Goal: Information Seeking & Learning: Learn about a topic

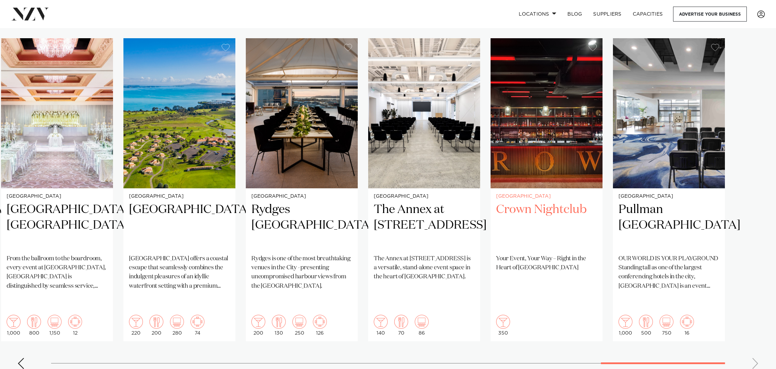
click at [533, 202] on h2 "Crown Nightclub" at bounding box center [546, 225] width 101 height 47
click at [759, 324] on swiper-container "[GEOGRAPHIC_DATA] Sofitel Auckland Viaduct Harbour blends classic French elegan…" at bounding box center [388, 206] width 776 height 337
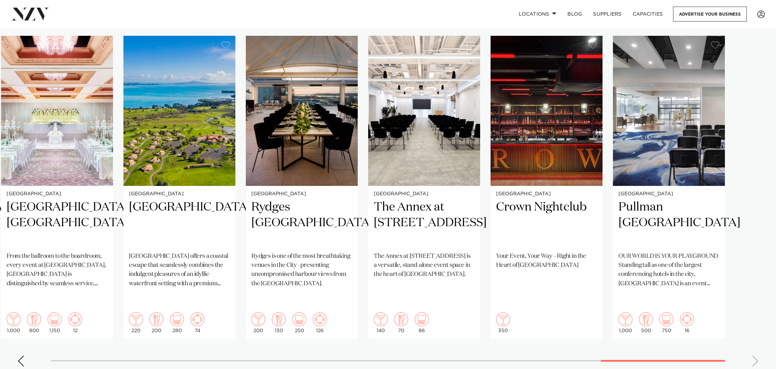
click at [20, 356] on div "Previous slide" at bounding box center [20, 361] width 7 height 11
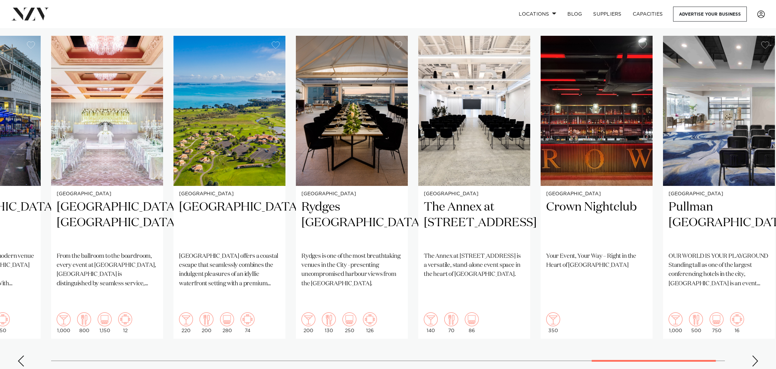
click at [20, 356] on div "Previous slide" at bounding box center [20, 361] width 7 height 11
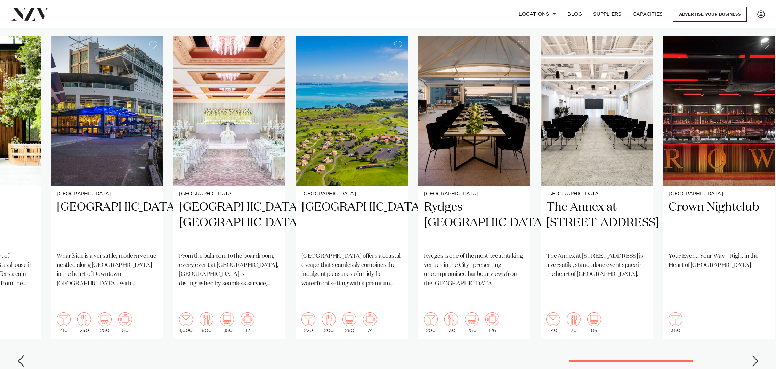
click at [20, 356] on div "Previous slide" at bounding box center [20, 361] width 7 height 11
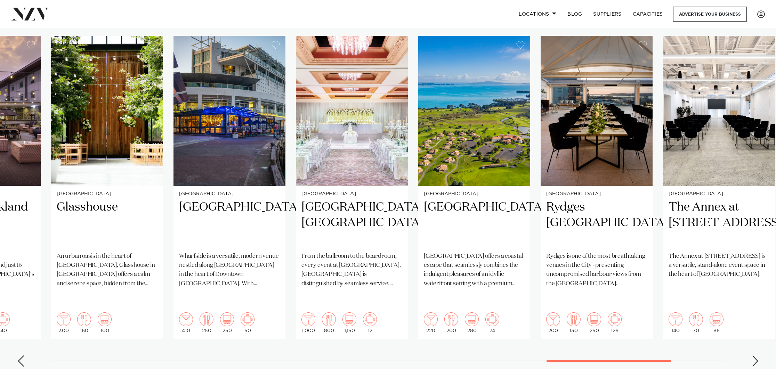
click at [20, 356] on div "Previous slide" at bounding box center [20, 361] width 7 height 11
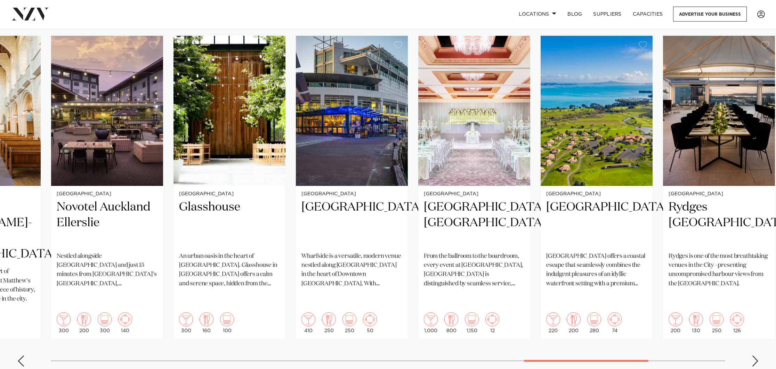
click at [20, 356] on div "Previous slide" at bounding box center [20, 361] width 7 height 11
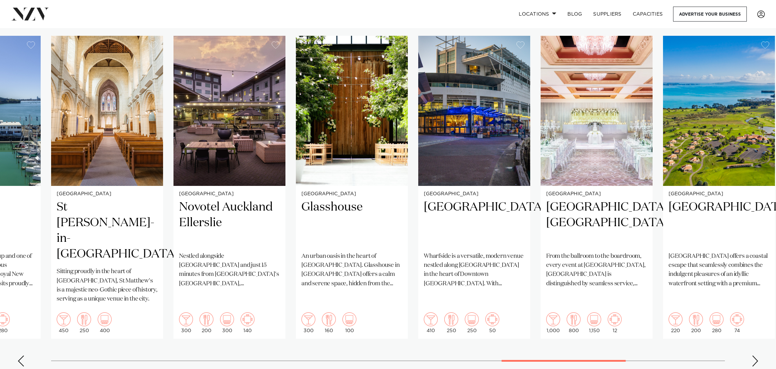
click at [754, 356] on div "Next slide" at bounding box center [755, 361] width 7 height 11
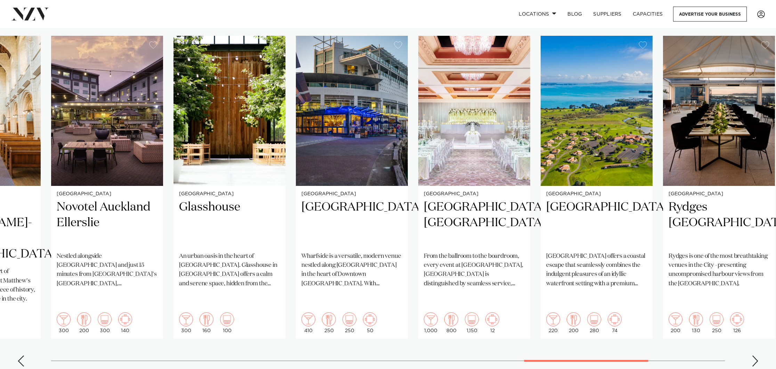
click at [754, 356] on div "Next slide" at bounding box center [755, 361] width 7 height 11
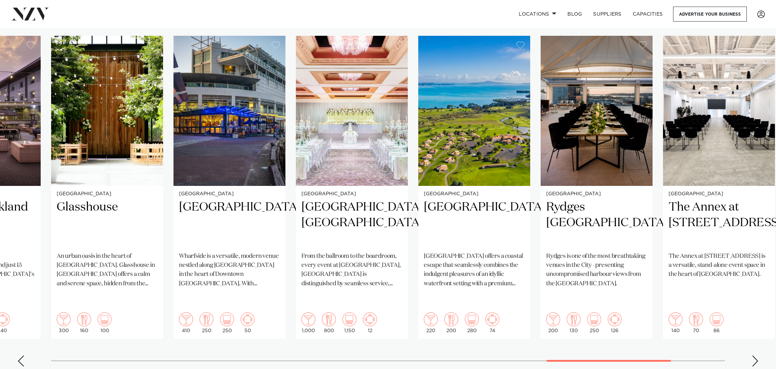
click at [754, 356] on div "Next slide" at bounding box center [755, 361] width 7 height 11
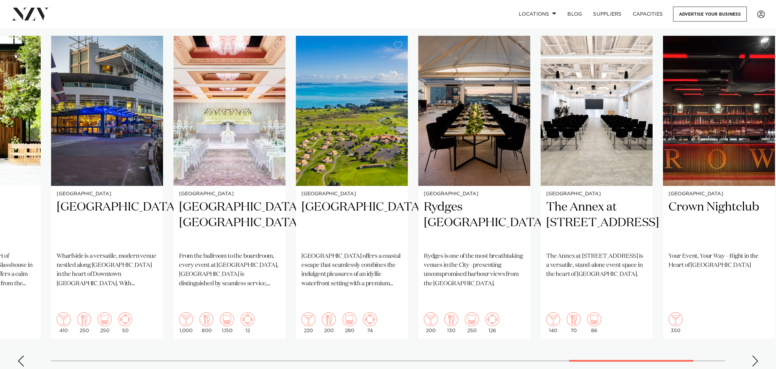
click at [754, 356] on div "Next slide" at bounding box center [755, 361] width 7 height 11
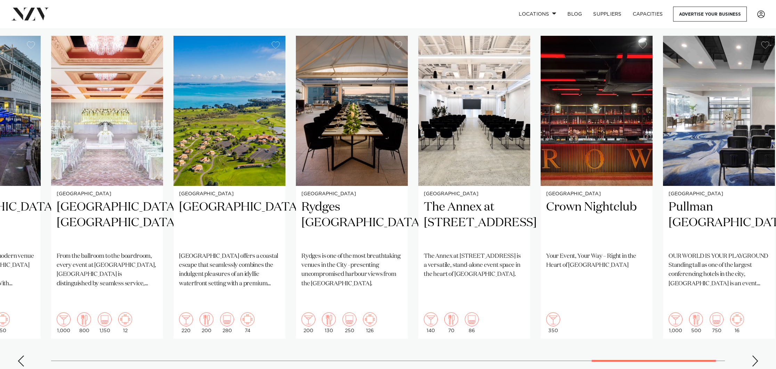
click at [754, 356] on div "Next slide" at bounding box center [755, 361] width 7 height 11
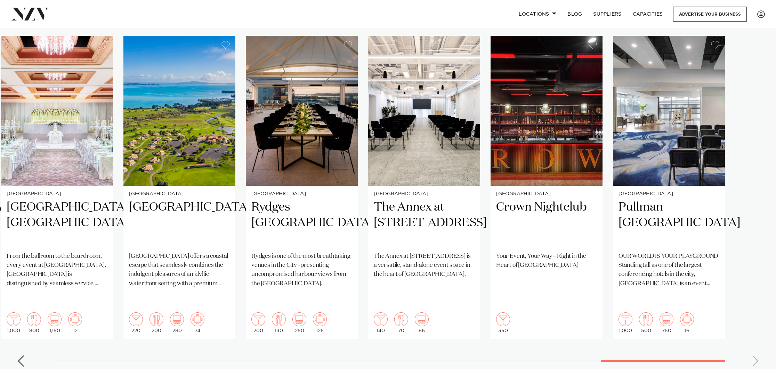
click at [754, 329] on swiper-container "Auckland Sofitel Auckland Viaduct Harbour Sofitel Auckland Viaduct Harbour blen…" at bounding box center [388, 204] width 776 height 337
click at [19, 356] on div "Previous slide" at bounding box center [20, 361] width 7 height 11
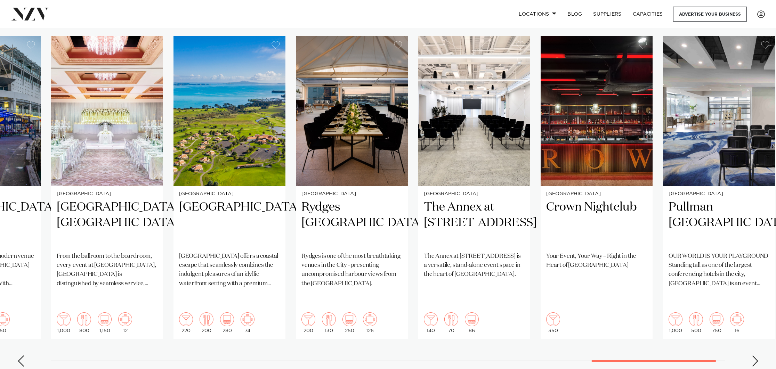
click at [19, 356] on div "Previous slide" at bounding box center [20, 361] width 7 height 11
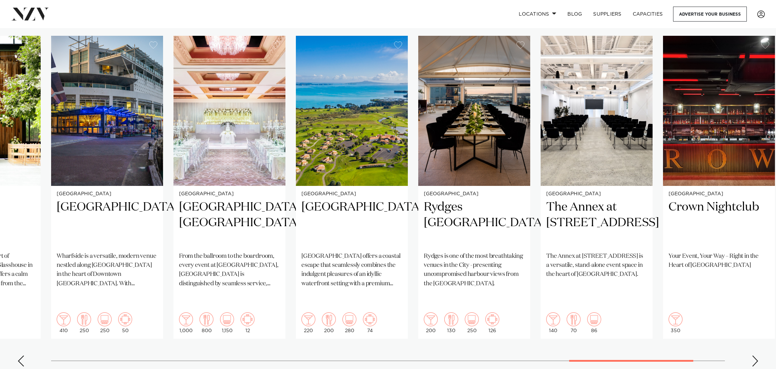
click at [757, 356] on div "Next slide" at bounding box center [755, 361] width 7 height 11
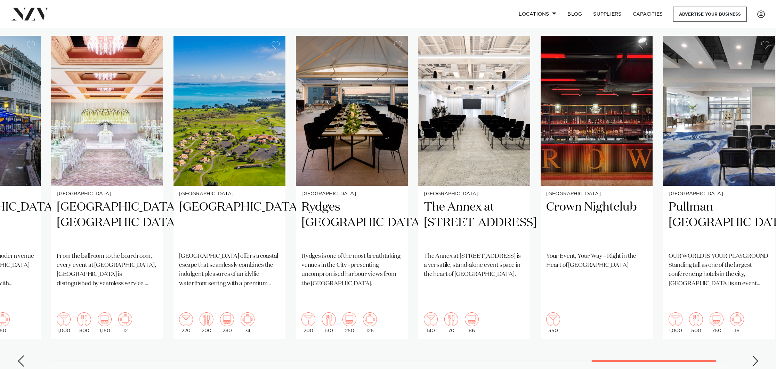
scroll to position [486, 0]
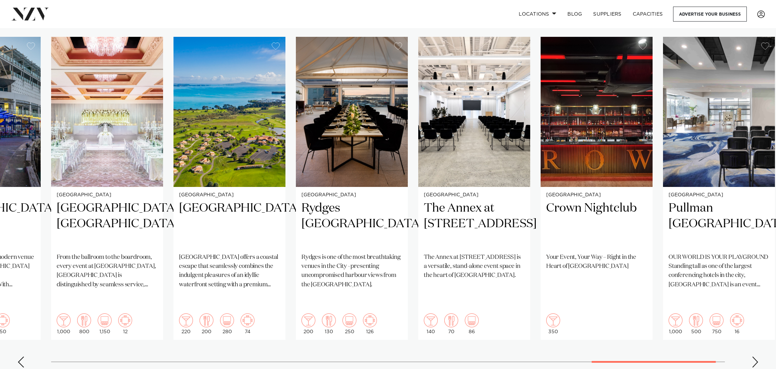
click at [757, 357] on div "Next slide" at bounding box center [755, 362] width 7 height 11
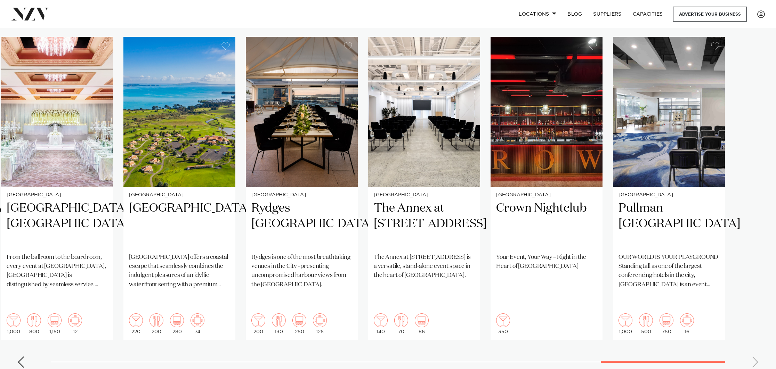
scroll to position [487, 0]
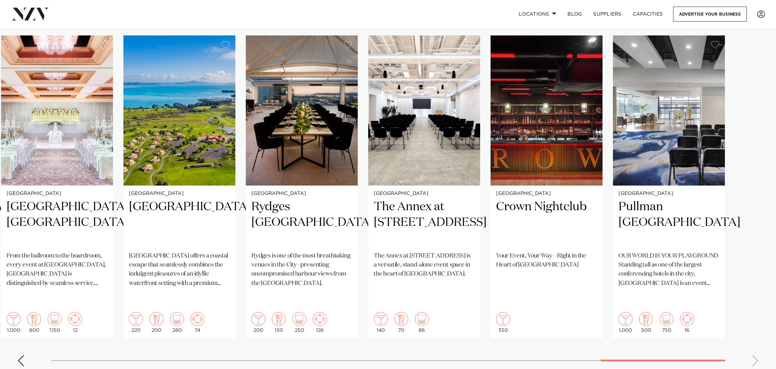
click at [18, 356] on div "Previous slide" at bounding box center [20, 361] width 7 height 11
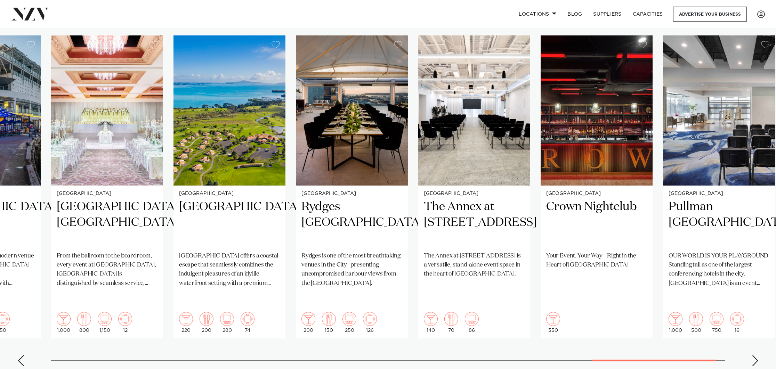
click at [756, 356] on div "Next slide" at bounding box center [755, 361] width 7 height 11
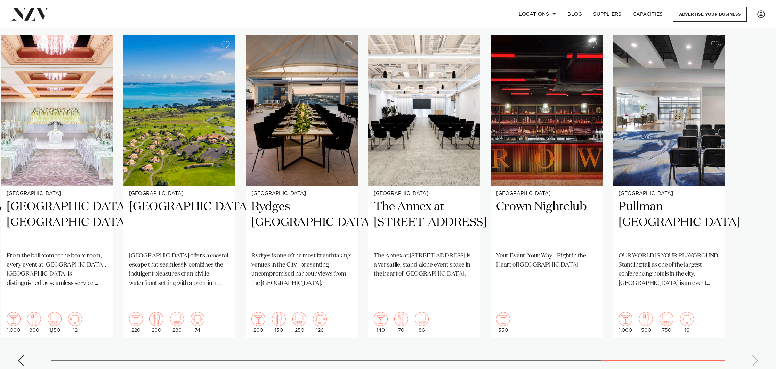
click at [21, 356] on div "Previous slide" at bounding box center [20, 361] width 7 height 11
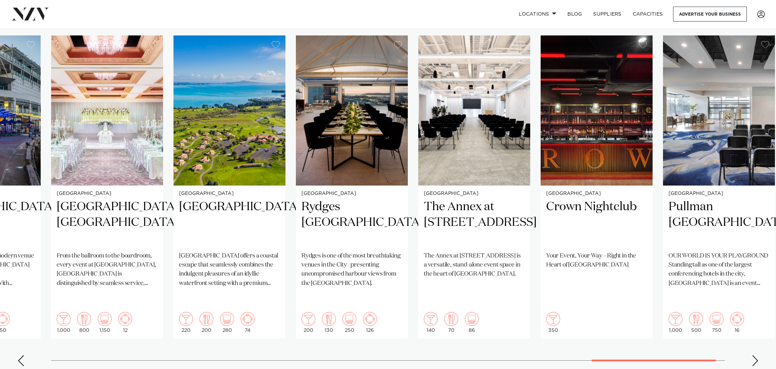
click at [21, 356] on div "Previous slide" at bounding box center [20, 361] width 7 height 11
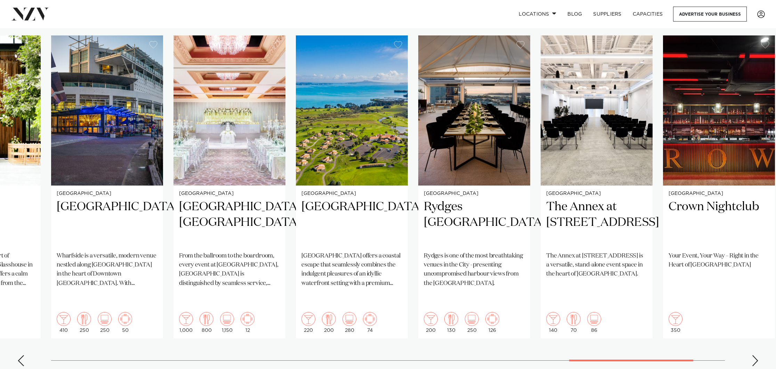
click at [21, 356] on div "Previous slide" at bounding box center [20, 361] width 7 height 11
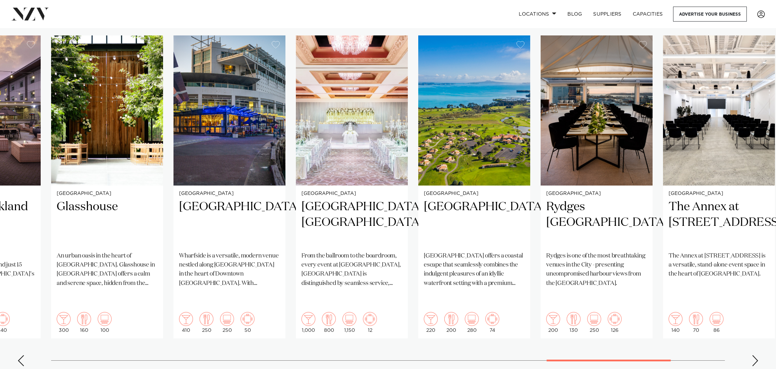
click at [21, 356] on div "Previous slide" at bounding box center [20, 361] width 7 height 11
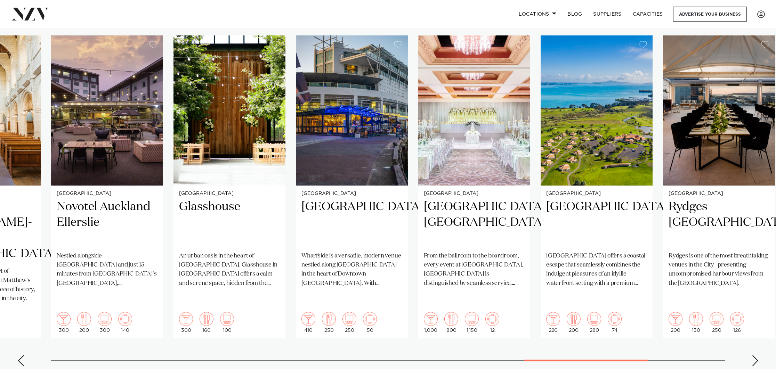
click at [21, 356] on div "Previous slide" at bounding box center [20, 361] width 7 height 11
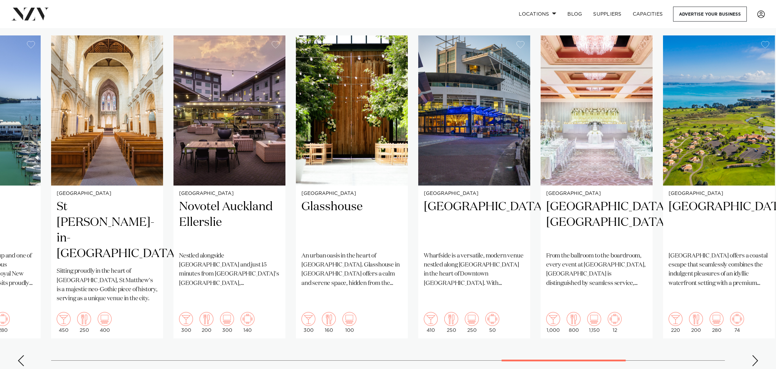
click at [21, 356] on div "Previous slide" at bounding box center [20, 361] width 7 height 11
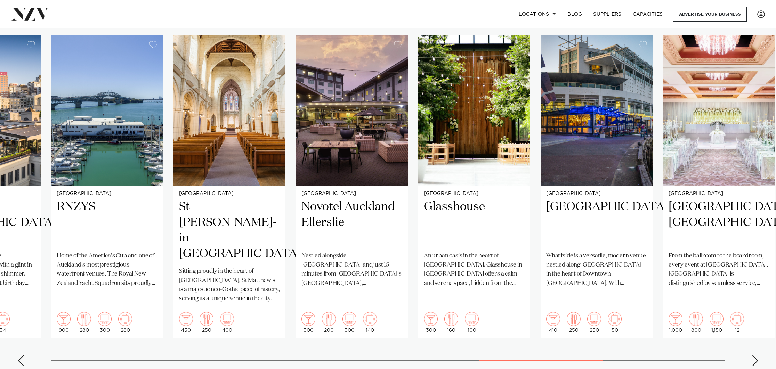
click at [21, 356] on div "Previous slide" at bounding box center [20, 361] width 7 height 11
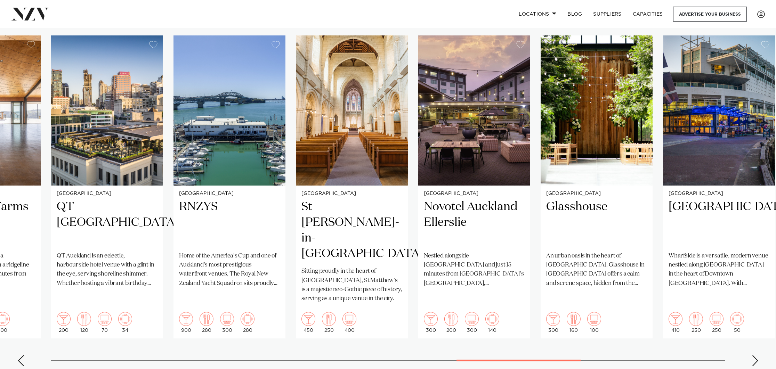
click at [21, 356] on div "Previous slide" at bounding box center [20, 361] width 7 height 11
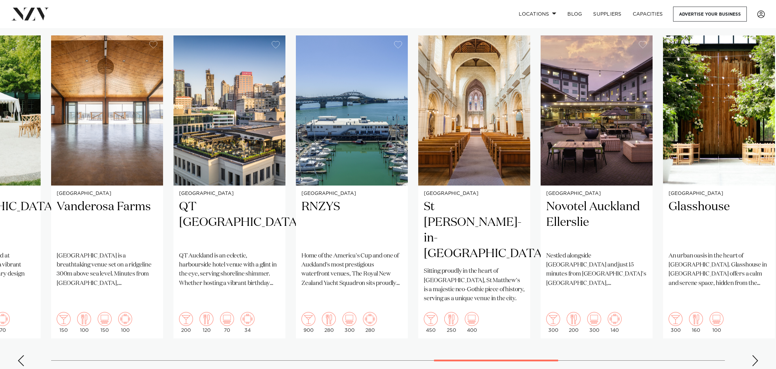
click at [21, 356] on div "Previous slide" at bounding box center [20, 361] width 7 height 11
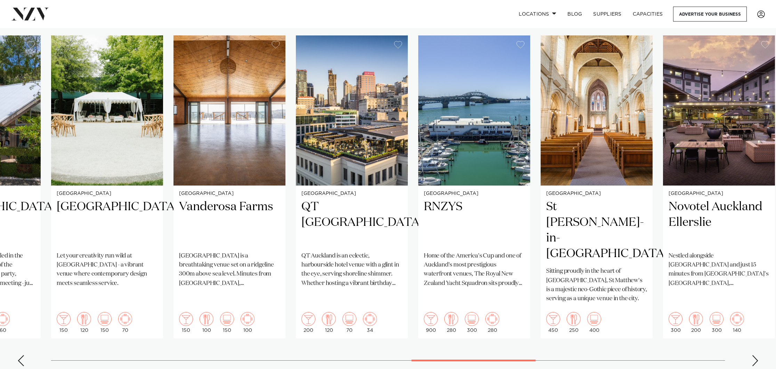
click at [21, 356] on div "Previous slide" at bounding box center [20, 361] width 7 height 11
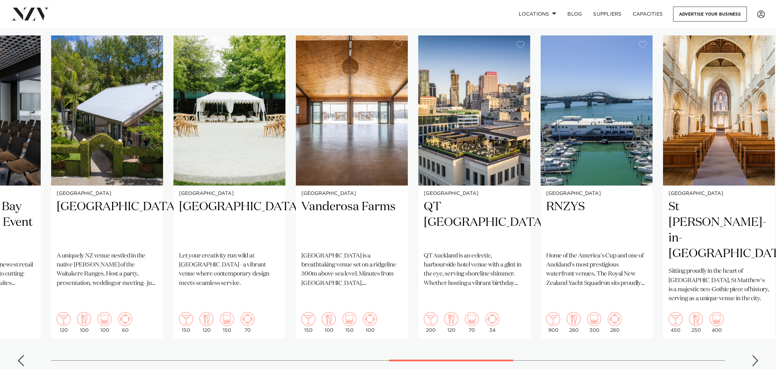
click at [21, 356] on div "Previous slide" at bounding box center [20, 361] width 7 height 11
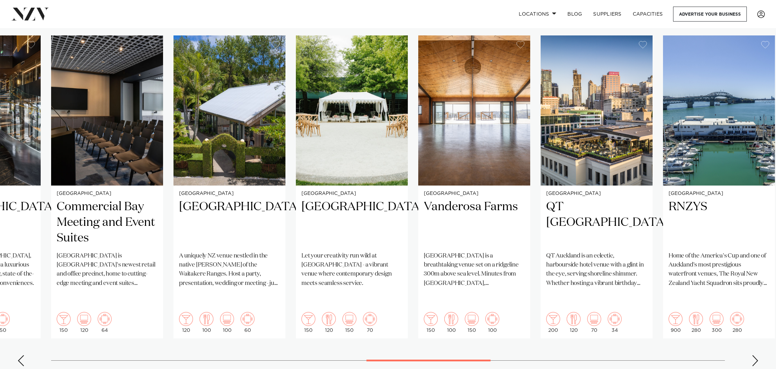
click at [21, 356] on div "Previous slide" at bounding box center [20, 361] width 7 height 11
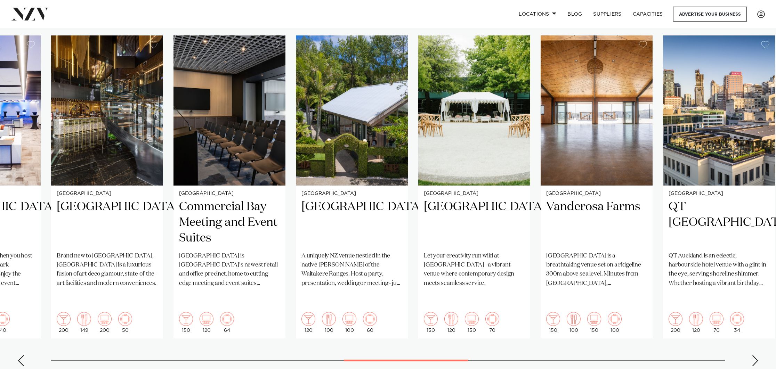
click at [21, 356] on div "Previous slide" at bounding box center [20, 361] width 7 height 11
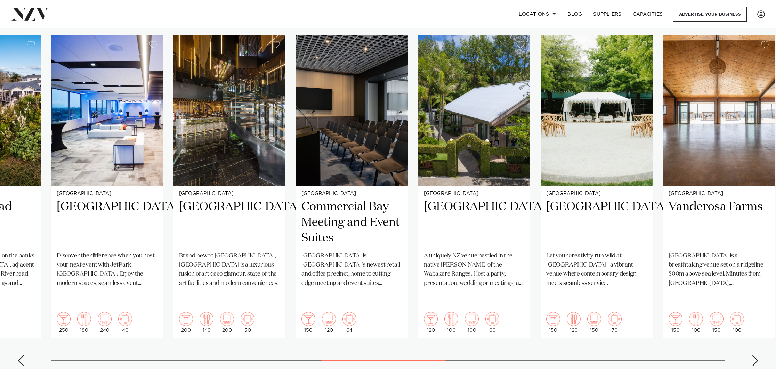
click at [21, 356] on div "Previous slide" at bounding box center [20, 361] width 7 height 11
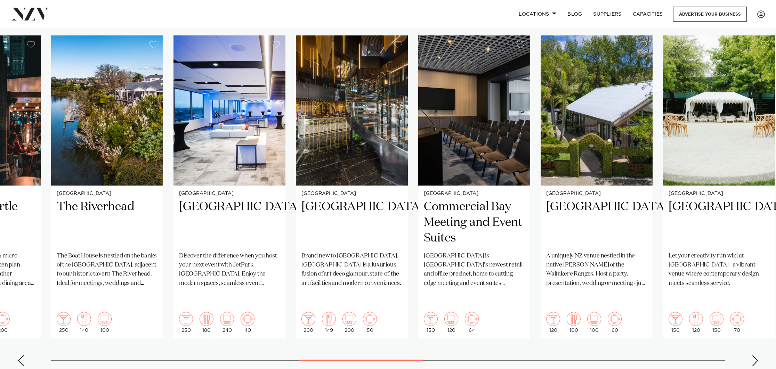
click at [21, 356] on div "Previous slide" at bounding box center [20, 361] width 7 height 11
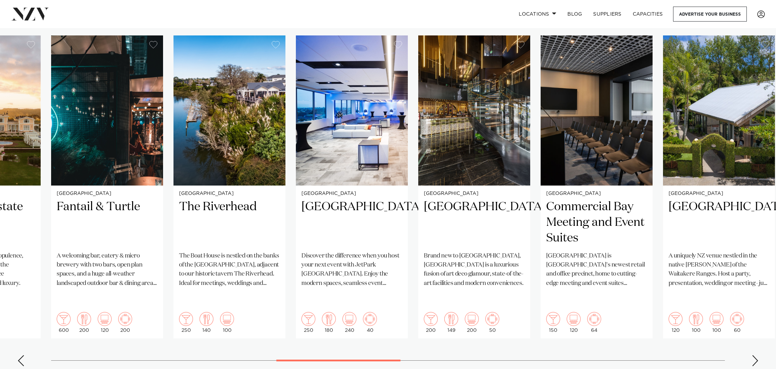
click at [21, 356] on div "Previous slide" at bounding box center [20, 361] width 7 height 11
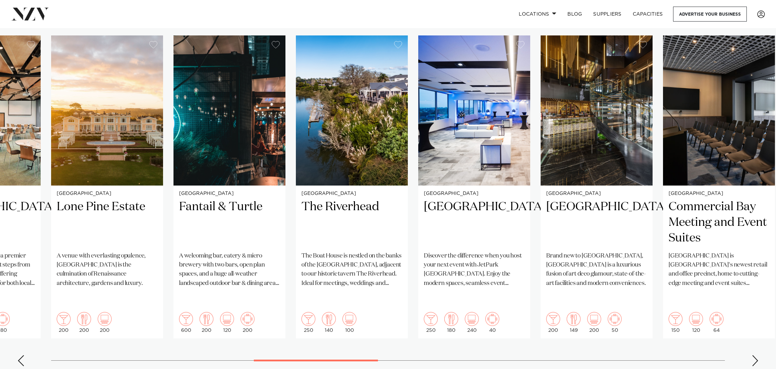
click at [21, 356] on div "Previous slide" at bounding box center [20, 361] width 7 height 11
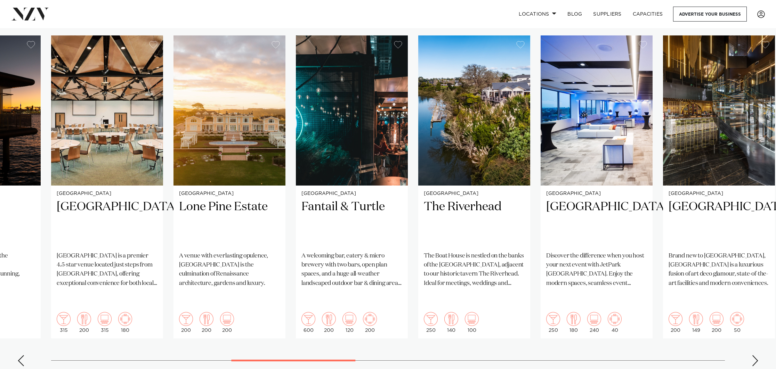
click at [21, 356] on div "Previous slide" at bounding box center [20, 361] width 7 height 11
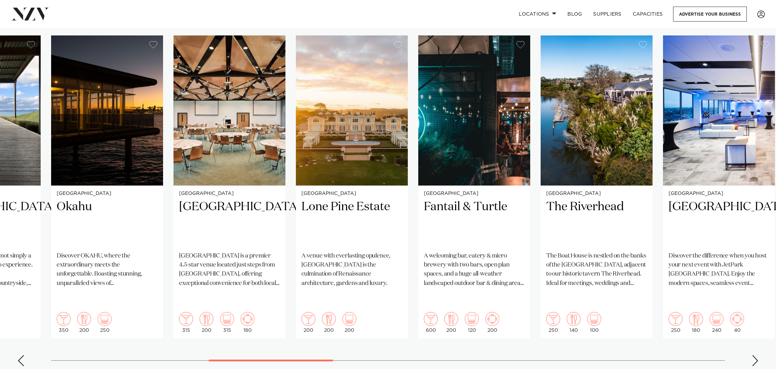
click at [21, 356] on div "Previous slide" at bounding box center [20, 361] width 7 height 11
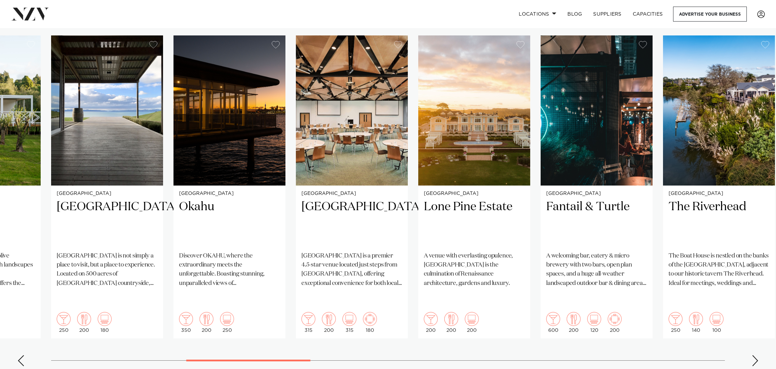
click at [21, 356] on div "Previous slide" at bounding box center [20, 361] width 7 height 11
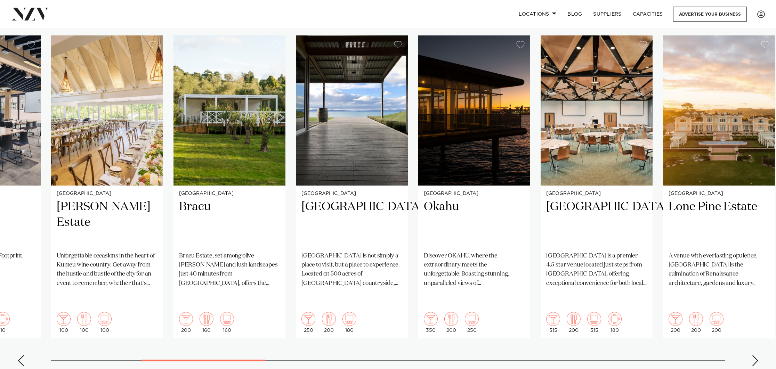
click at [21, 356] on div "Previous slide" at bounding box center [20, 361] width 7 height 11
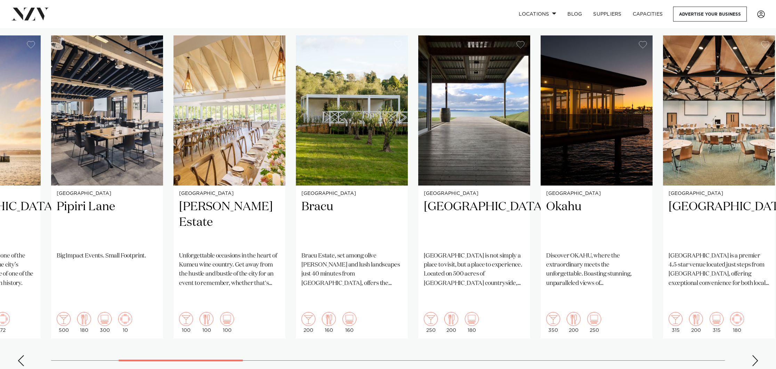
click at [21, 356] on div "Previous slide" at bounding box center [20, 361] width 7 height 11
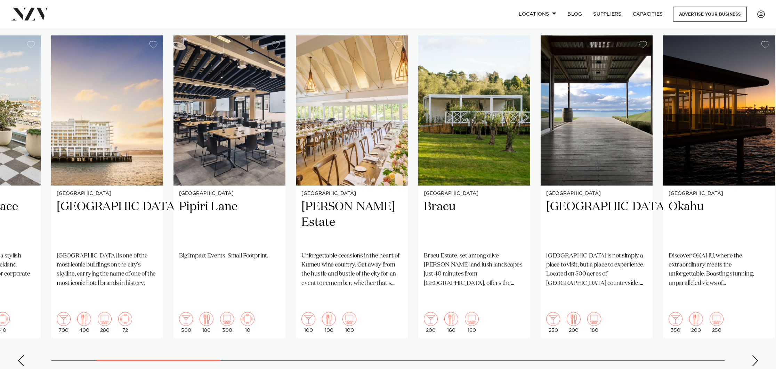
click at [21, 356] on div "Previous slide" at bounding box center [20, 361] width 7 height 11
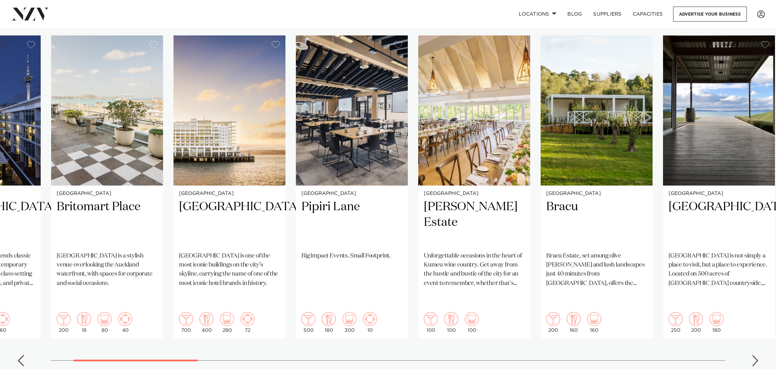
click at [21, 356] on div "Previous slide" at bounding box center [20, 361] width 7 height 11
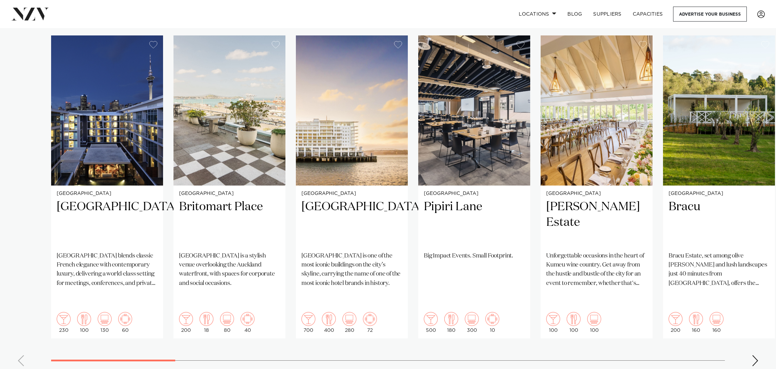
click at [21, 324] on swiper-container "Auckland Sofitel Auckland Viaduct Harbour Sofitel Auckland Viaduct Harbour blen…" at bounding box center [388, 203] width 776 height 337
click at [760, 324] on swiper-container "Auckland Sofitel Auckland Viaduct Harbour Sofitel Auckland Viaduct Harbour blen…" at bounding box center [388, 203] width 776 height 337
click at [757, 356] on div "Next slide" at bounding box center [755, 361] width 7 height 11
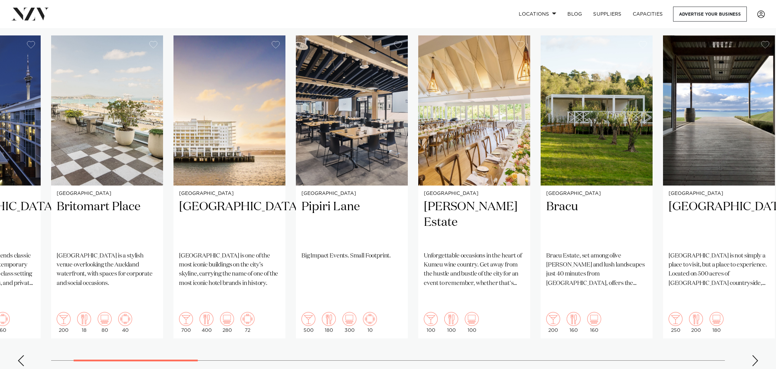
click at [757, 356] on div "Next slide" at bounding box center [755, 361] width 7 height 11
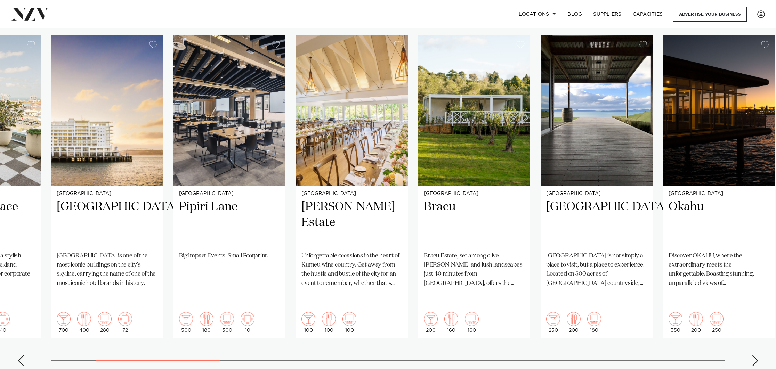
click at [757, 356] on div "Next slide" at bounding box center [755, 361] width 7 height 11
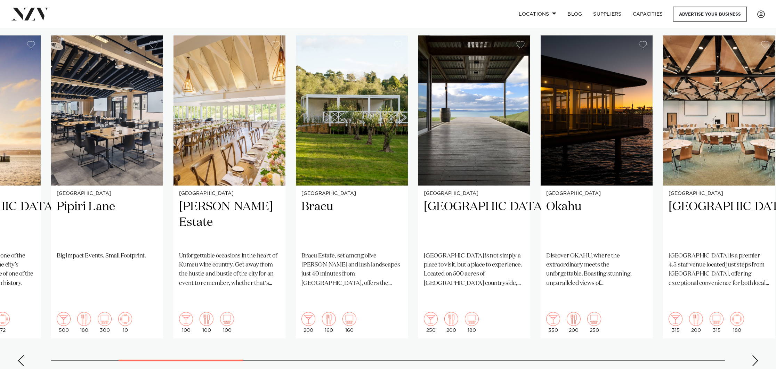
click at [757, 356] on div "Next slide" at bounding box center [755, 361] width 7 height 11
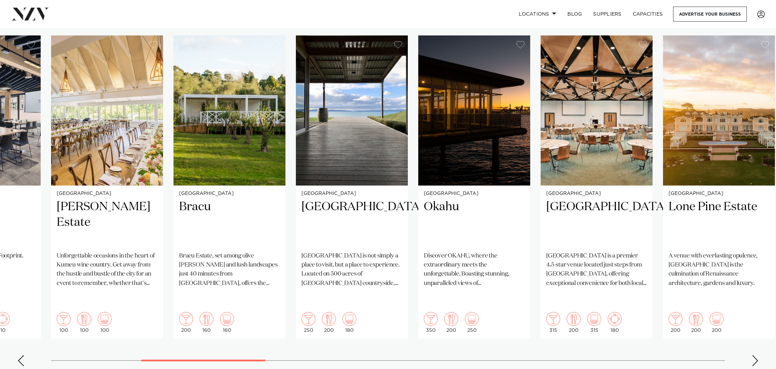
click at [757, 356] on div "Next slide" at bounding box center [755, 361] width 7 height 11
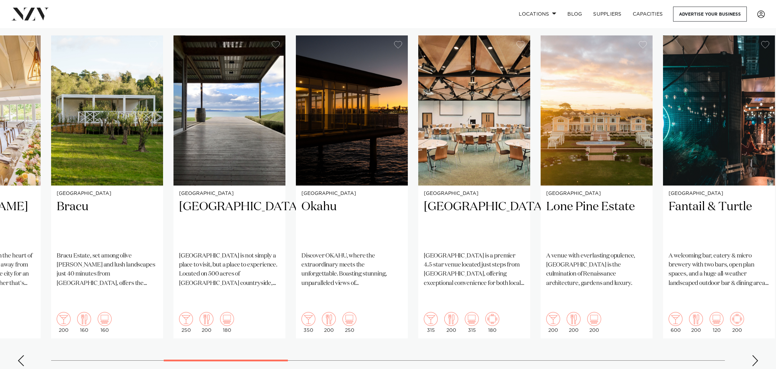
click at [757, 356] on div "Next slide" at bounding box center [755, 361] width 7 height 11
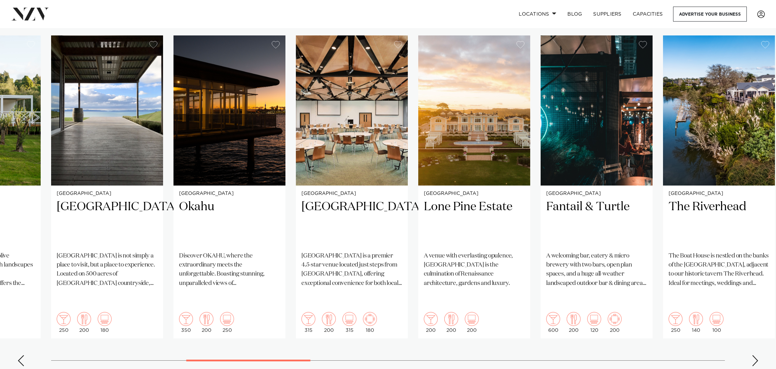
click at [757, 356] on div "Next slide" at bounding box center [755, 361] width 7 height 11
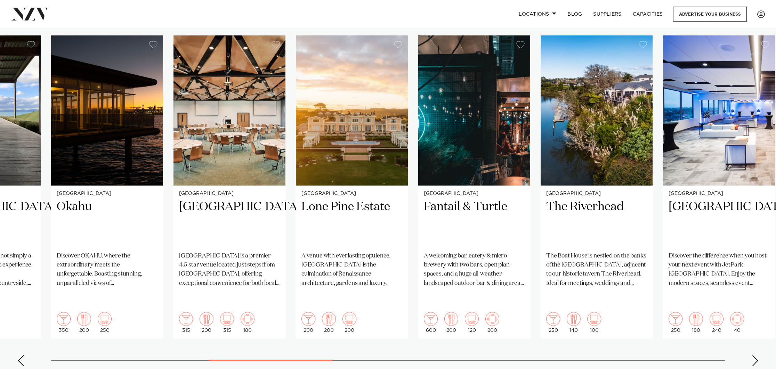
click at [757, 356] on div "Next slide" at bounding box center [755, 361] width 7 height 11
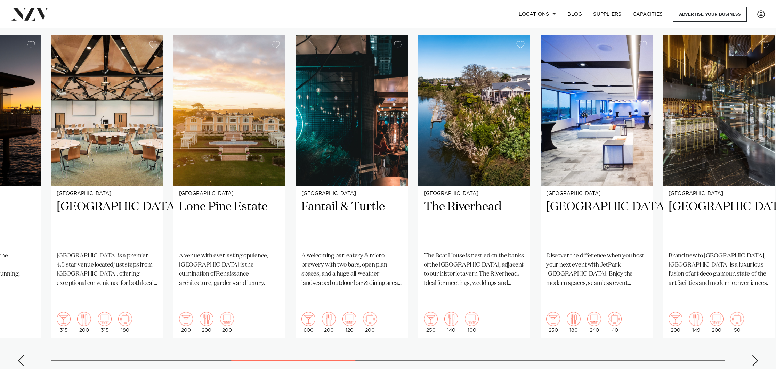
click at [757, 356] on div "Next slide" at bounding box center [755, 361] width 7 height 11
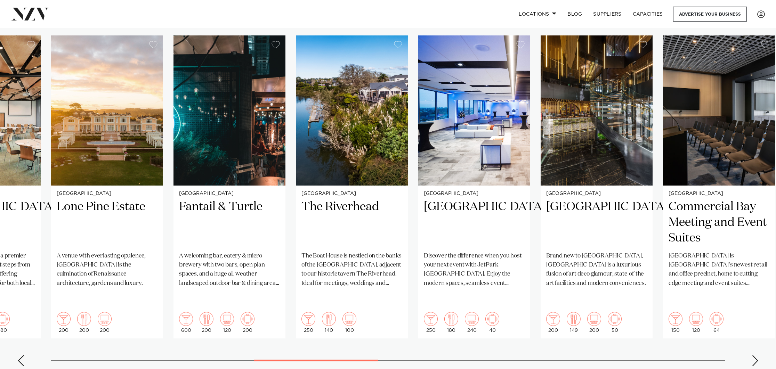
click at [757, 356] on div "Next slide" at bounding box center [755, 361] width 7 height 11
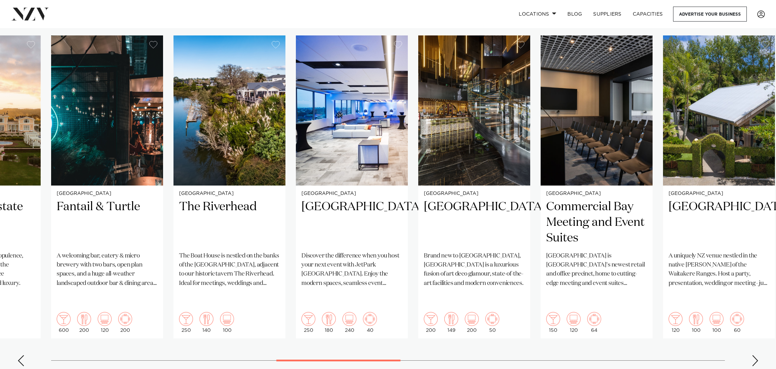
click at [757, 356] on div "Next slide" at bounding box center [755, 361] width 7 height 11
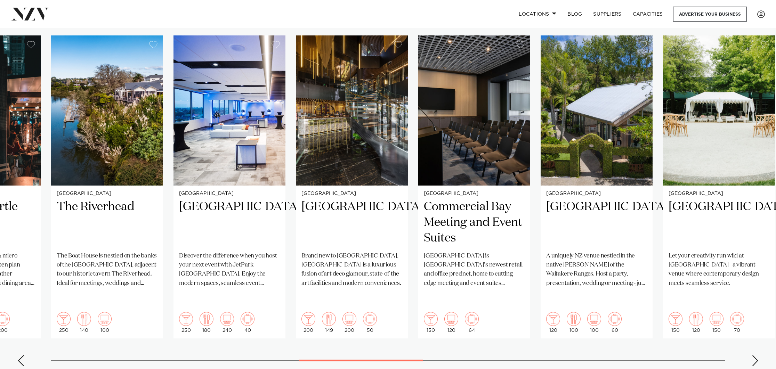
click at [757, 356] on div "Next slide" at bounding box center [755, 361] width 7 height 11
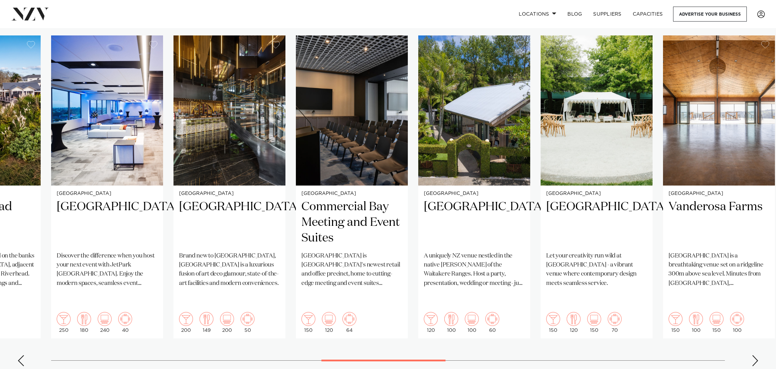
click at [757, 356] on div "Next slide" at bounding box center [755, 361] width 7 height 11
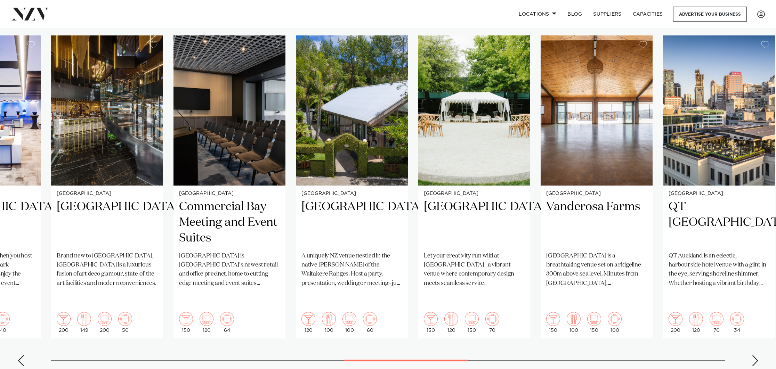
click at [757, 356] on div "Next slide" at bounding box center [755, 361] width 7 height 11
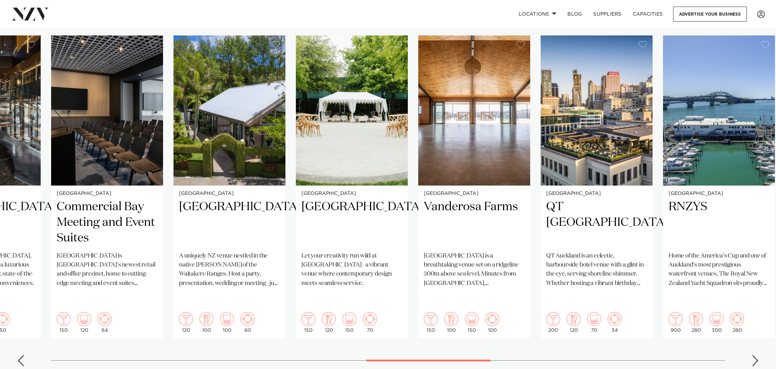
click at [757, 356] on div "Next slide" at bounding box center [755, 361] width 7 height 11
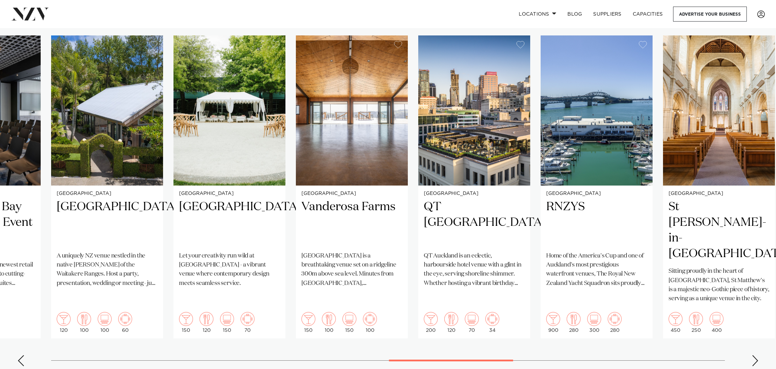
click at [757, 356] on div "Next slide" at bounding box center [755, 361] width 7 height 11
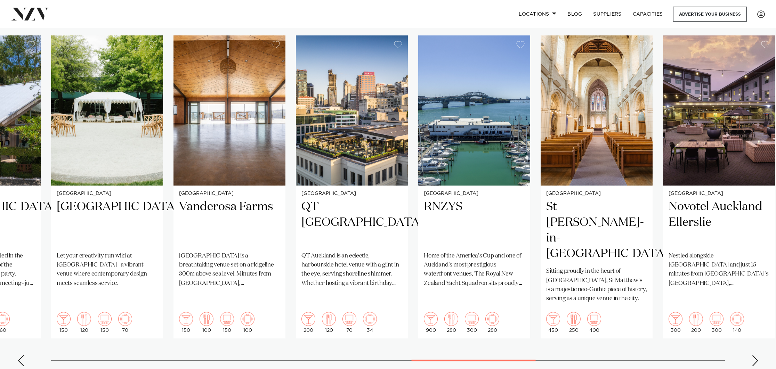
click at [757, 356] on div "Next slide" at bounding box center [755, 361] width 7 height 11
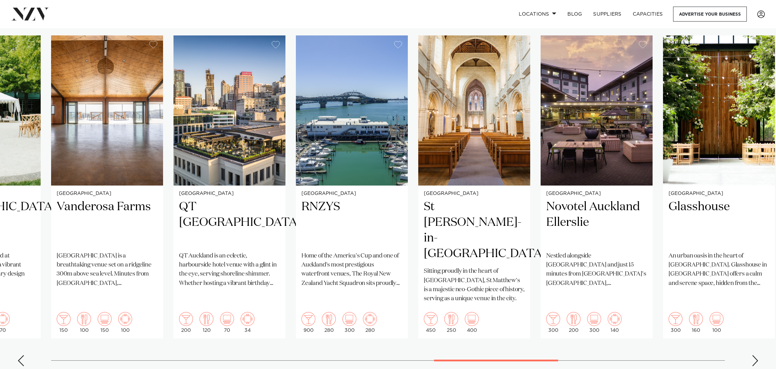
click at [757, 356] on div "Next slide" at bounding box center [755, 361] width 7 height 11
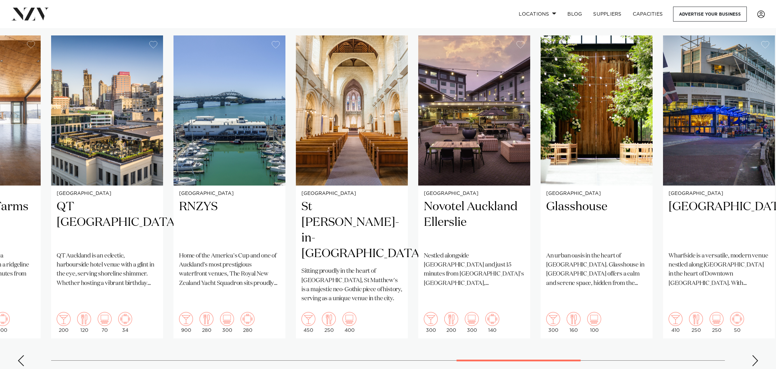
click at [757, 356] on div "Next slide" at bounding box center [755, 361] width 7 height 11
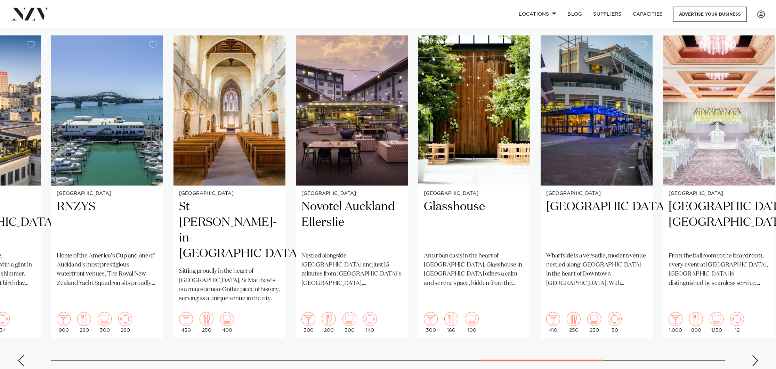
click at [757, 356] on div "Next slide" at bounding box center [755, 361] width 7 height 11
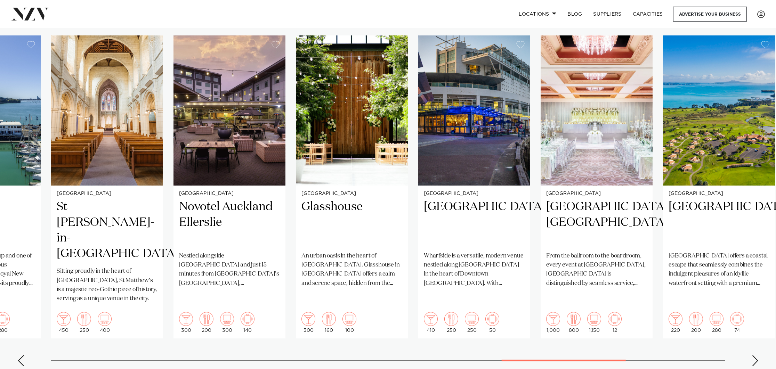
click at [757, 356] on div "Next slide" at bounding box center [755, 361] width 7 height 11
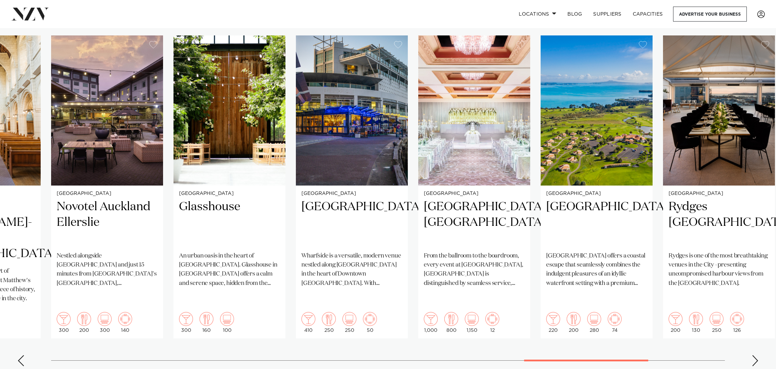
click at [757, 356] on div "Next slide" at bounding box center [755, 361] width 7 height 11
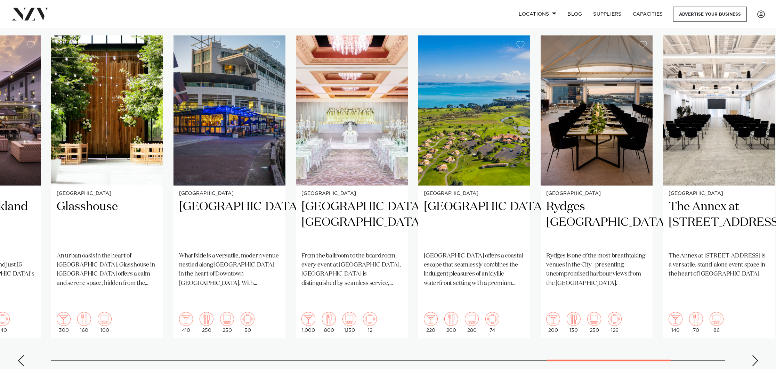
click at [757, 356] on div "Next slide" at bounding box center [755, 361] width 7 height 11
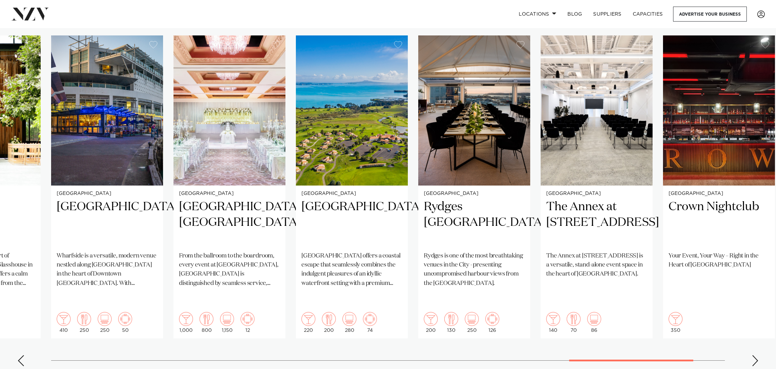
click at [757, 356] on div "Next slide" at bounding box center [755, 361] width 7 height 11
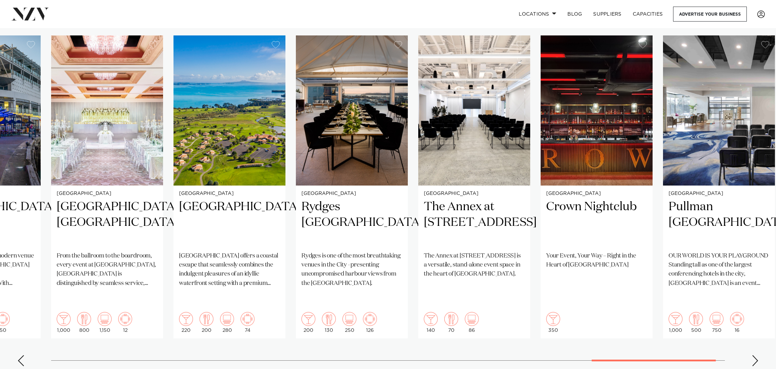
click at [757, 356] on div "Next slide" at bounding box center [755, 361] width 7 height 11
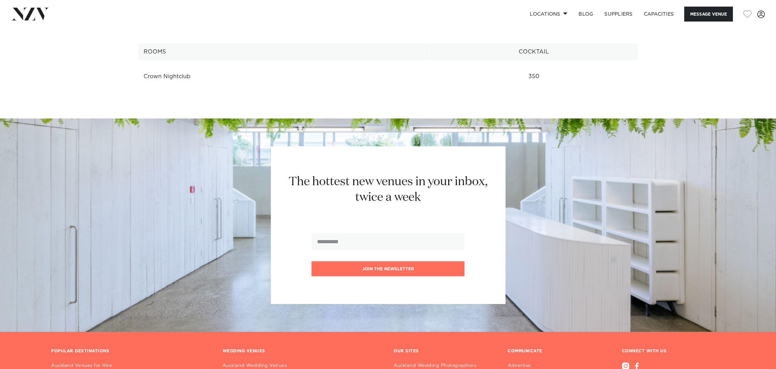
scroll to position [997, 0]
